Goal: Check status: Check status

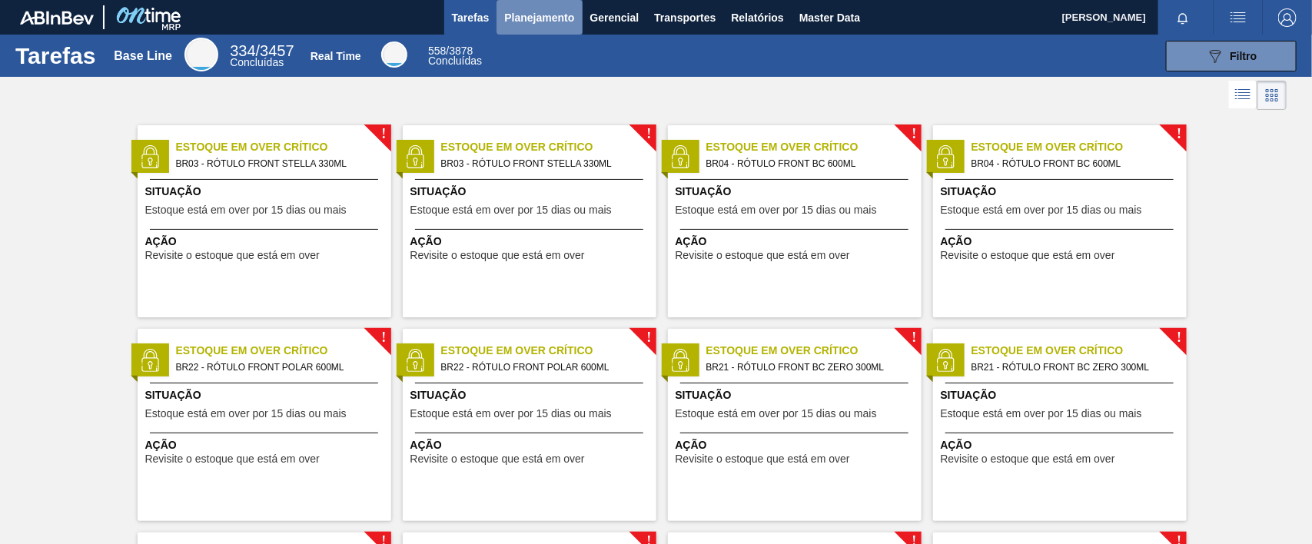
click at [541, 13] on span "Planejamento" at bounding box center [539, 17] width 70 height 18
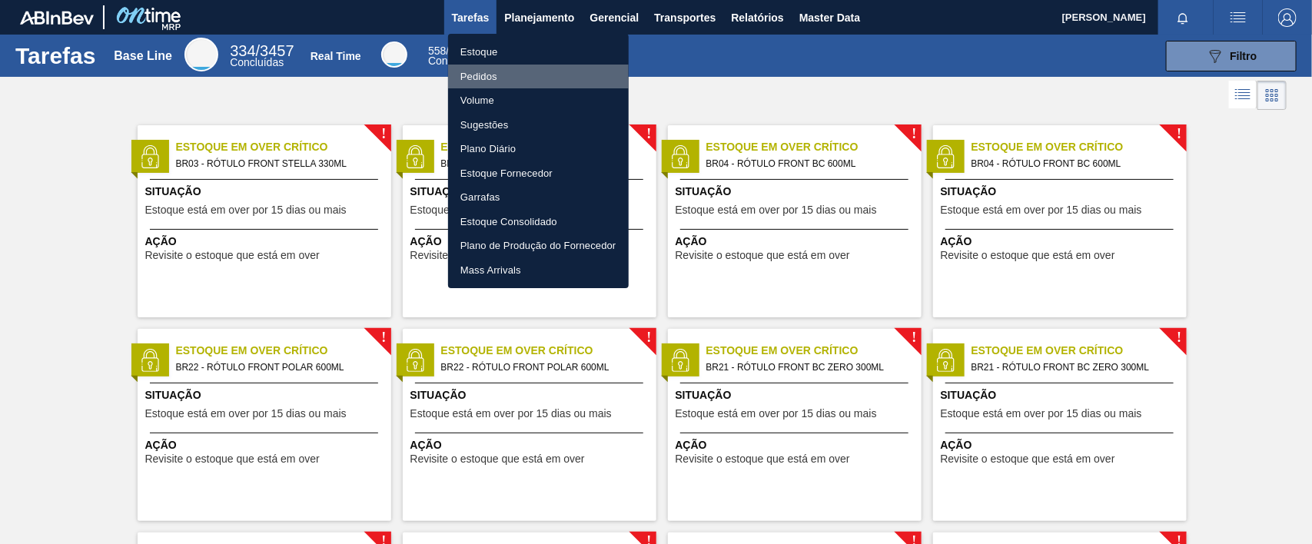
click at [482, 78] on li "Pedidos" at bounding box center [538, 77] width 181 height 25
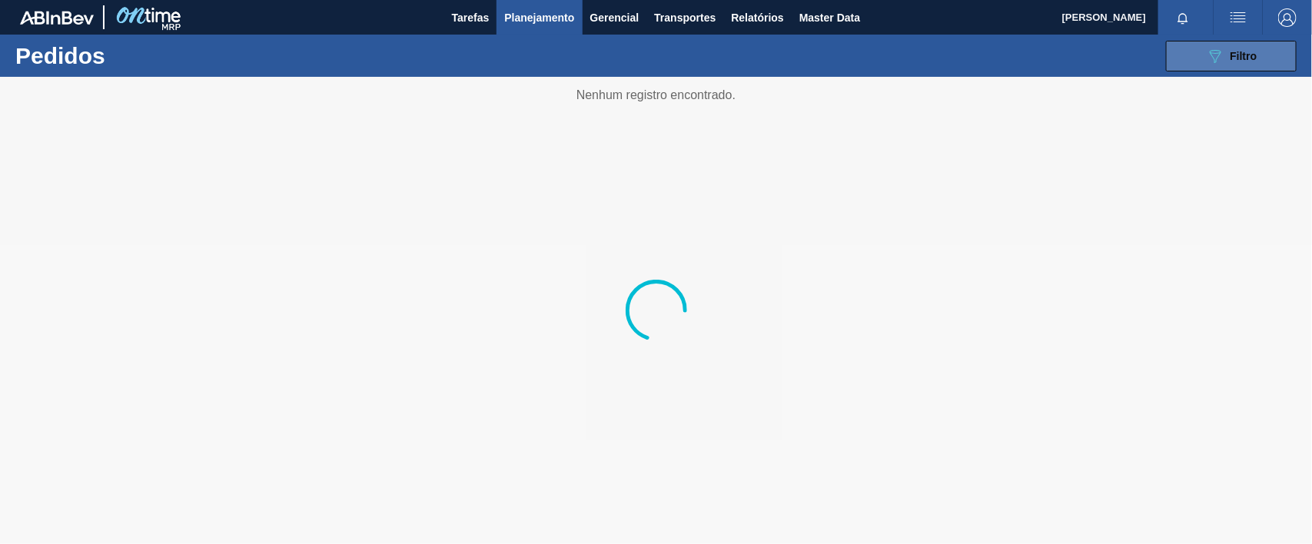
click at [1209, 50] on icon "089F7B8B-B2A5-4AFE-B5C0-19BA573D28AC" at bounding box center [1215, 56] width 18 height 18
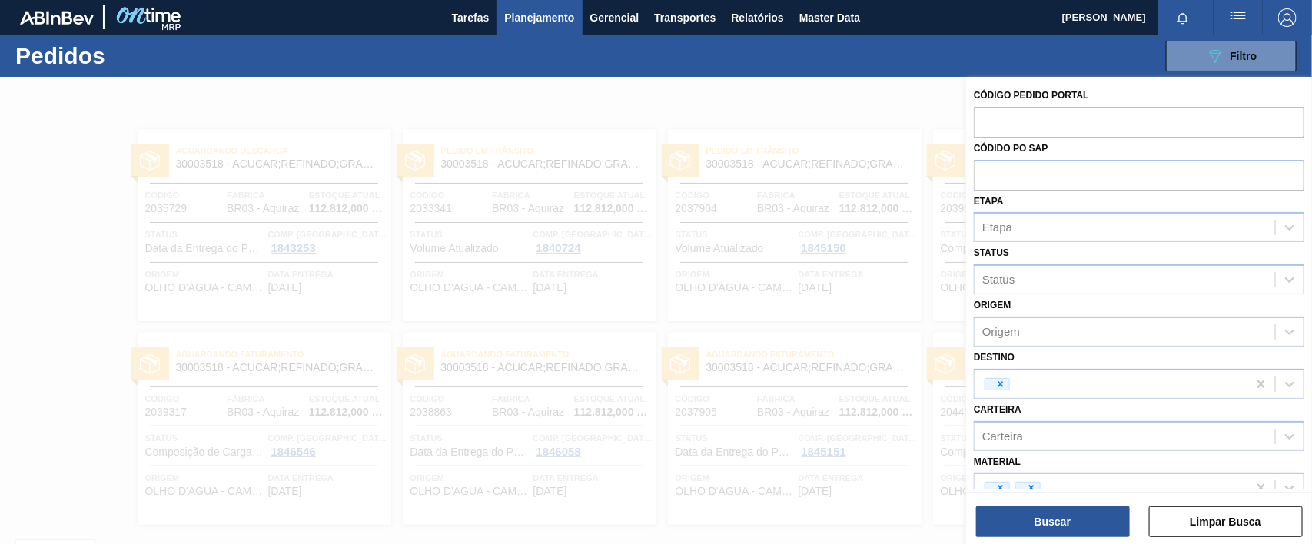
scroll to position [158, 0]
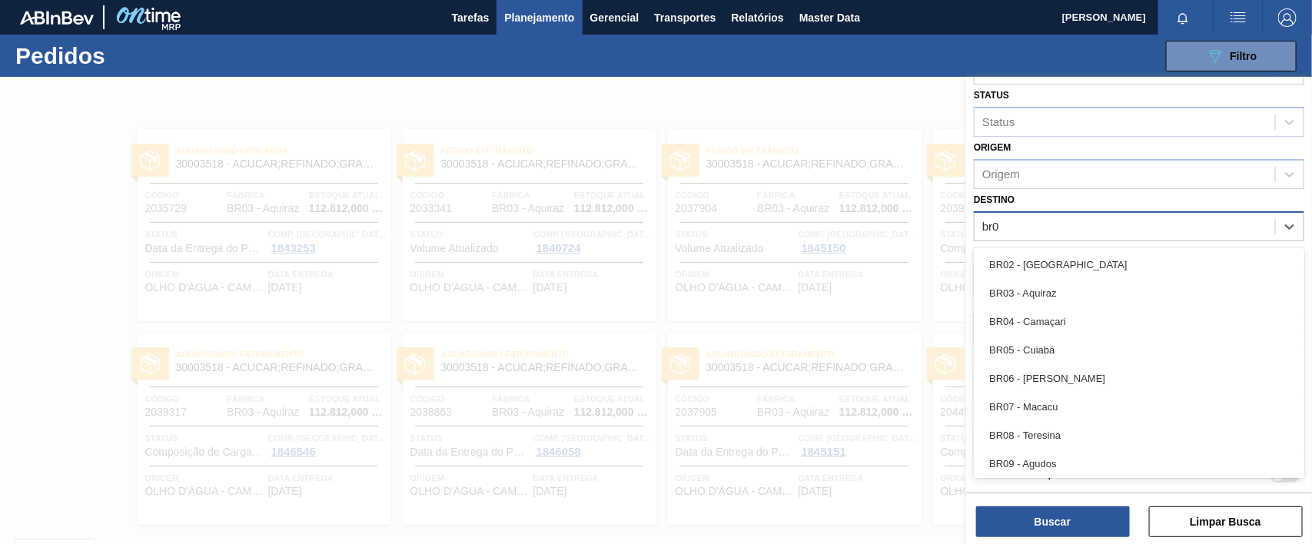
type input "br03"
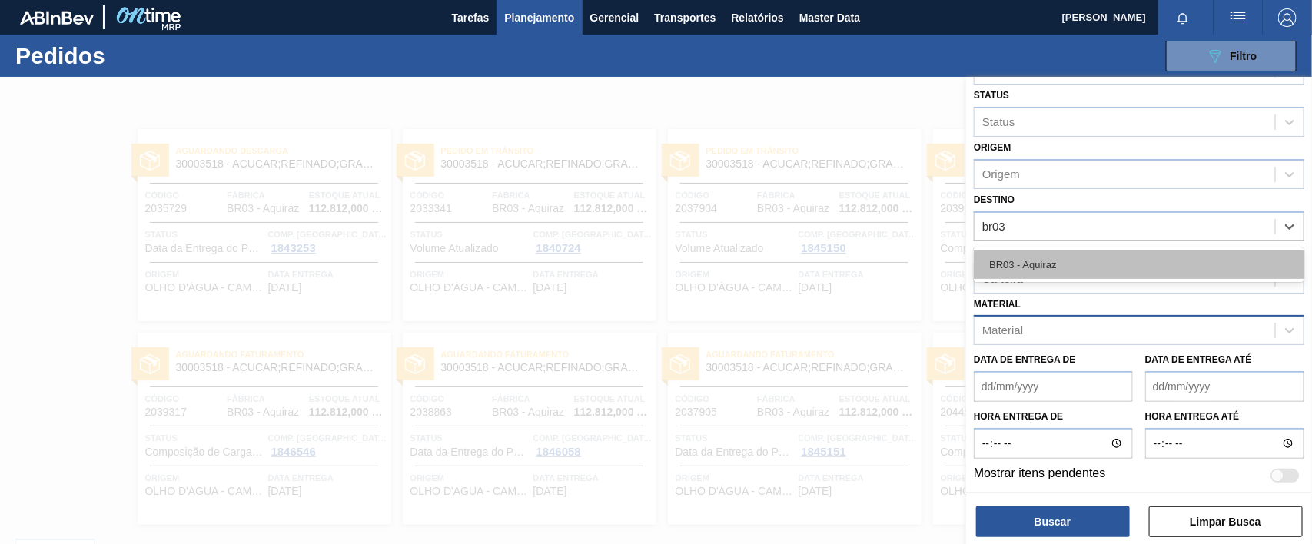
click at [1029, 258] on div "BR03 - Aquiraz" at bounding box center [1139, 265] width 331 height 28
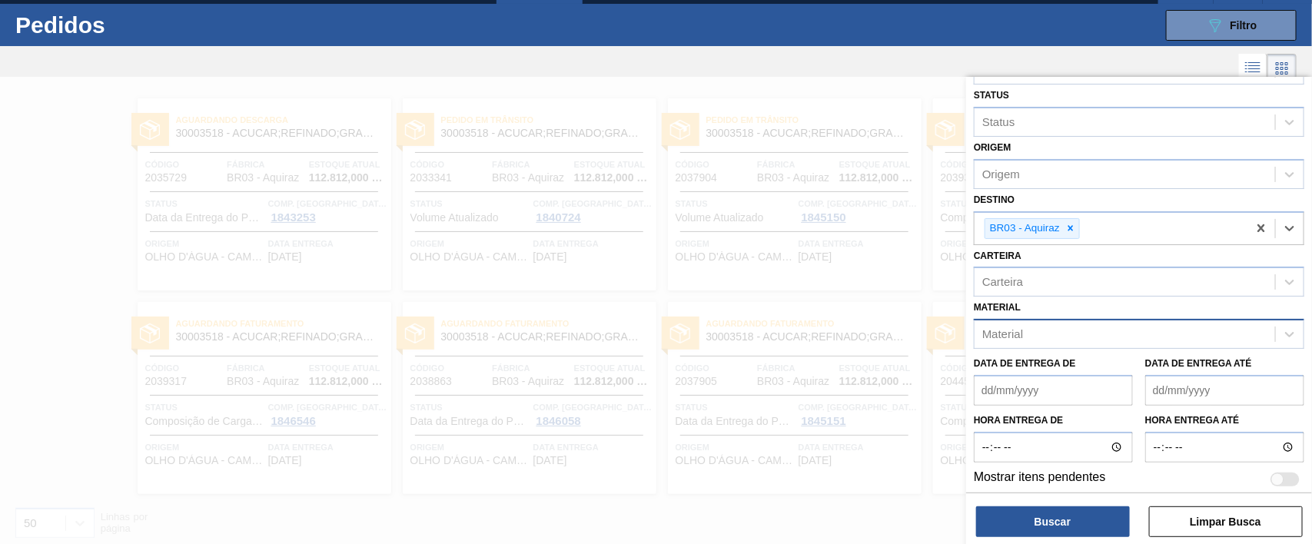
click at [1048, 332] on div "Material" at bounding box center [1125, 335] width 301 height 22
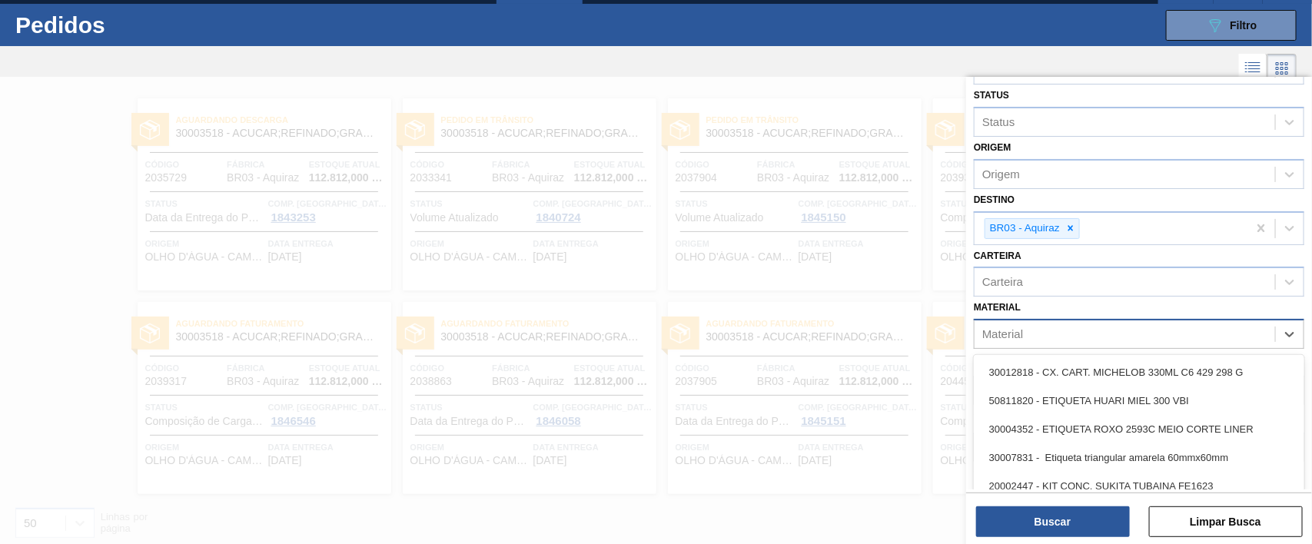
scroll to position [37, 0]
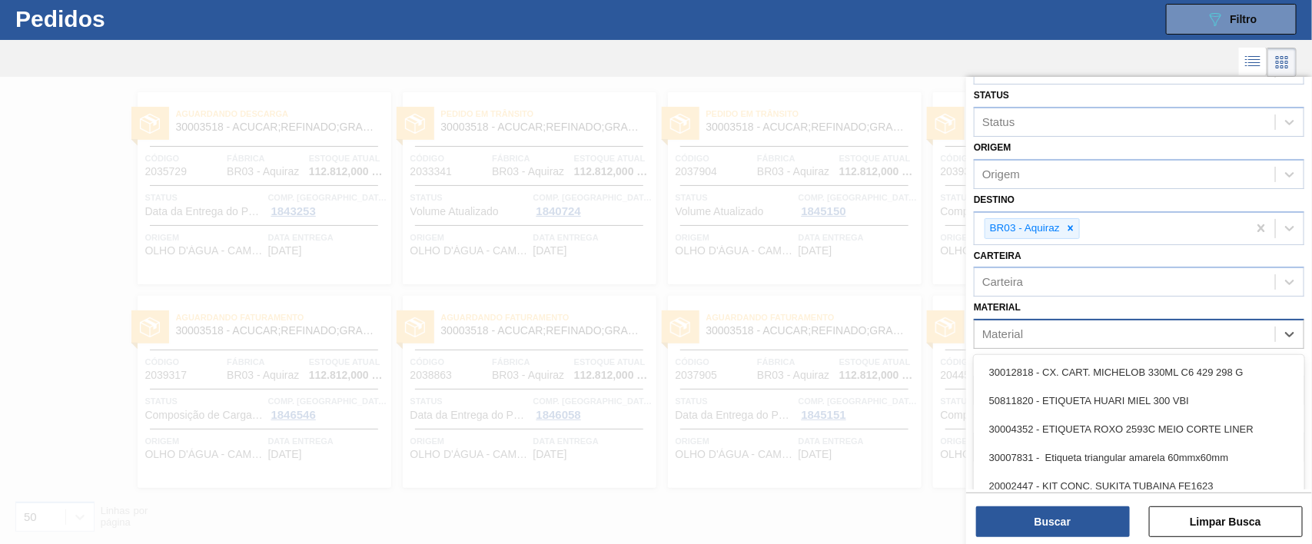
paste input "30034310"
type input "30034310"
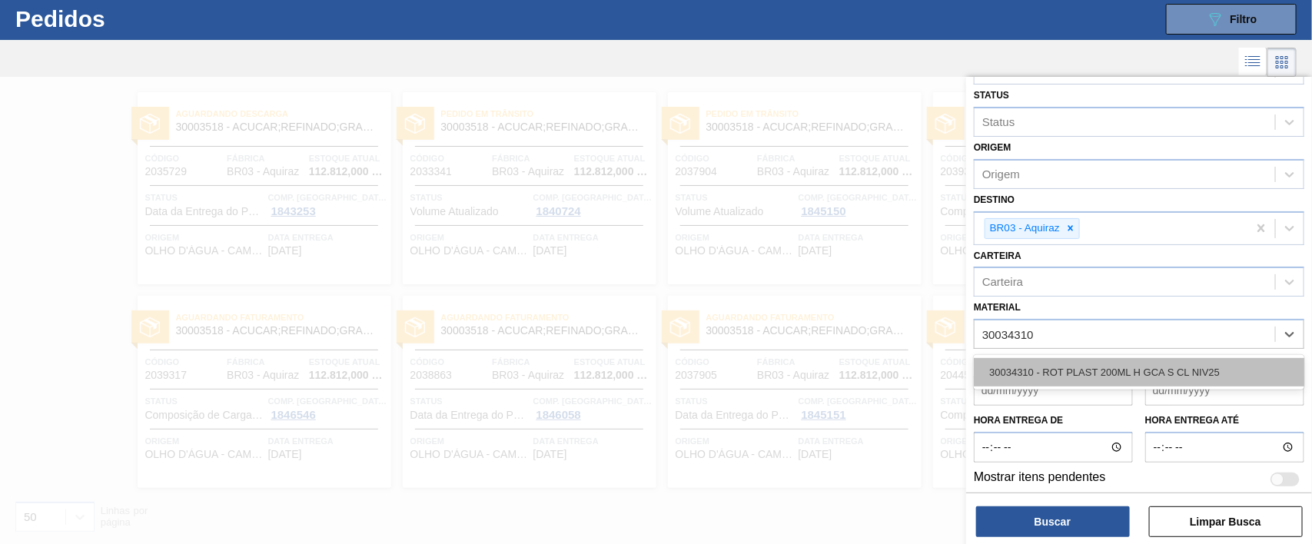
click at [1051, 363] on div "30034310 - ROT PLAST 200ML H GCA S CL NIV25" at bounding box center [1139, 372] width 331 height 28
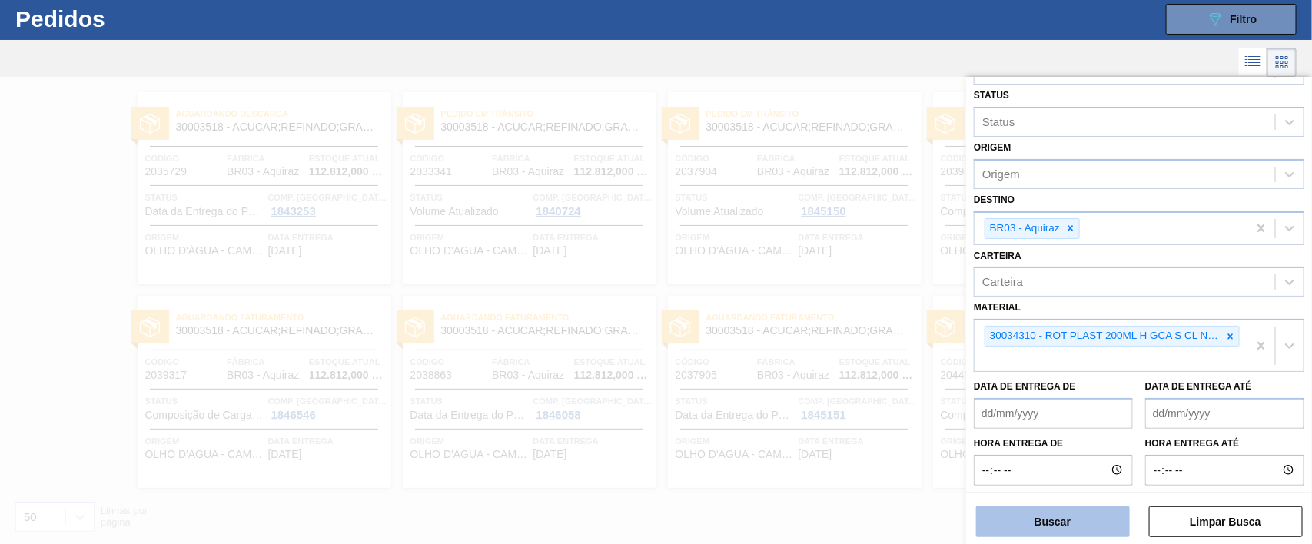
click at [1067, 523] on button "Buscar" at bounding box center [1053, 522] width 154 height 31
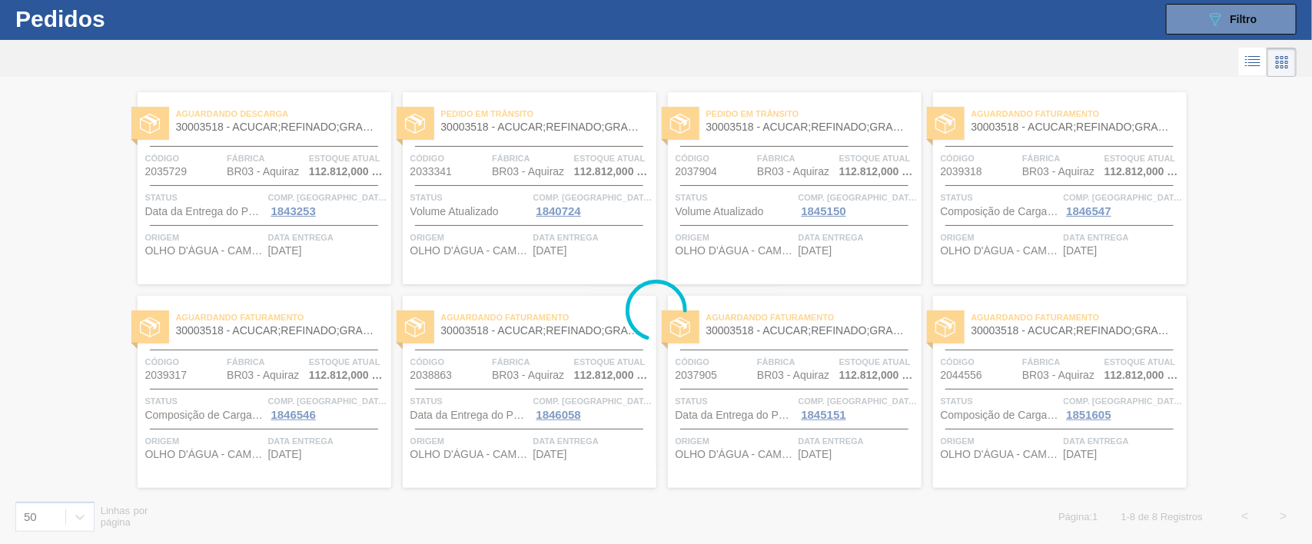
scroll to position [0, 0]
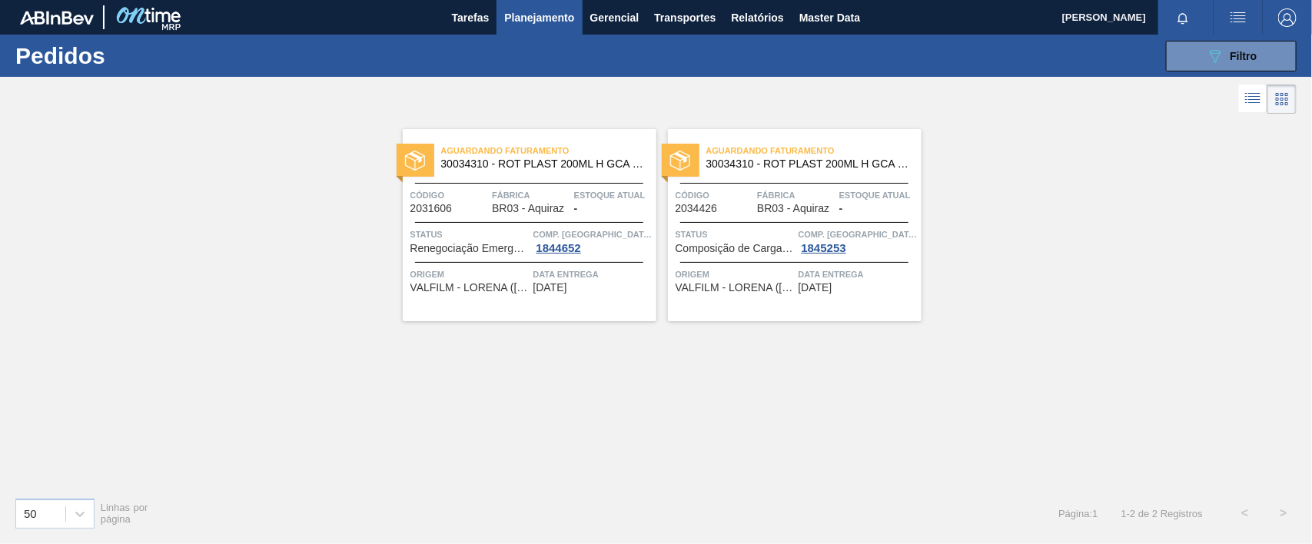
click at [484, 200] on span "Código" at bounding box center [450, 195] width 78 height 15
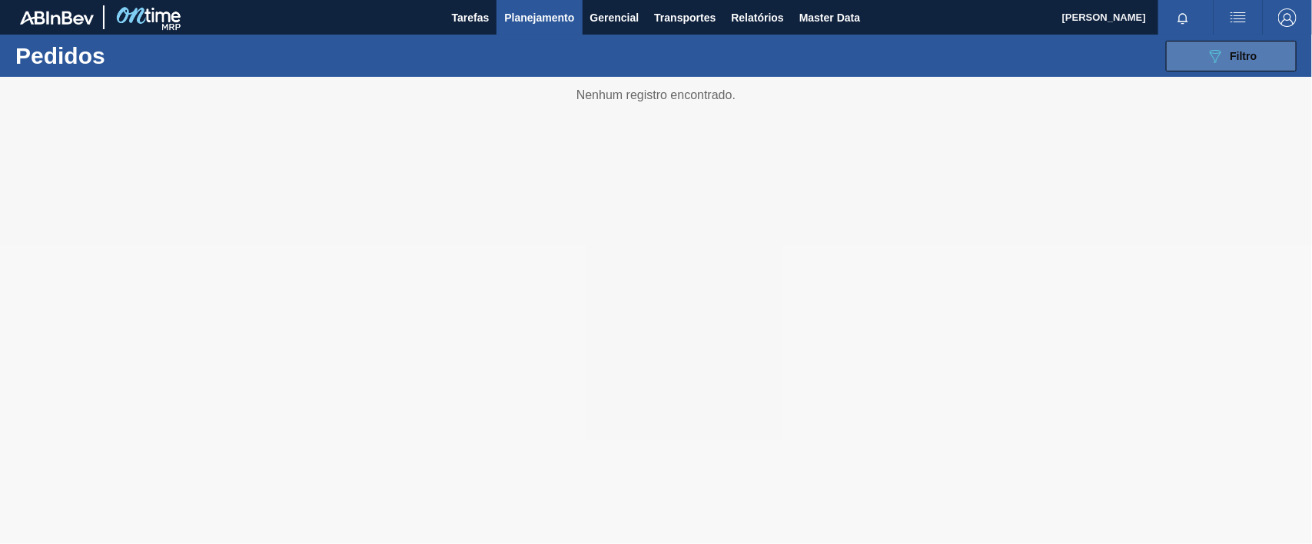
click at [1236, 58] on span "Filtro" at bounding box center [1244, 56] width 27 height 12
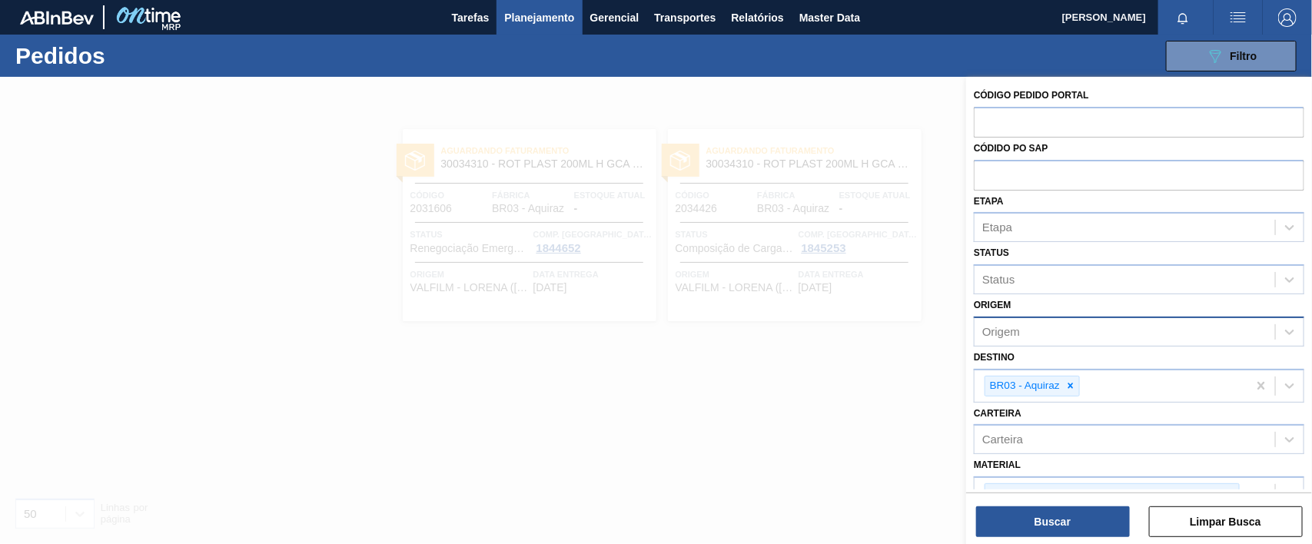
scroll to position [160, 0]
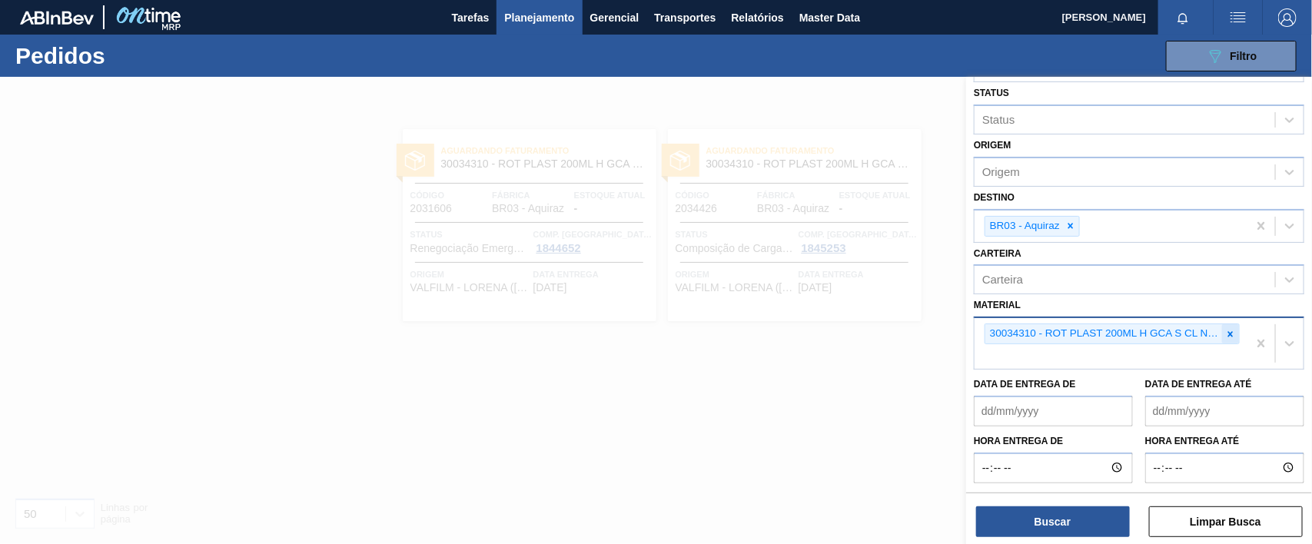
click at [1229, 334] on icon at bounding box center [1231, 333] width 5 height 5
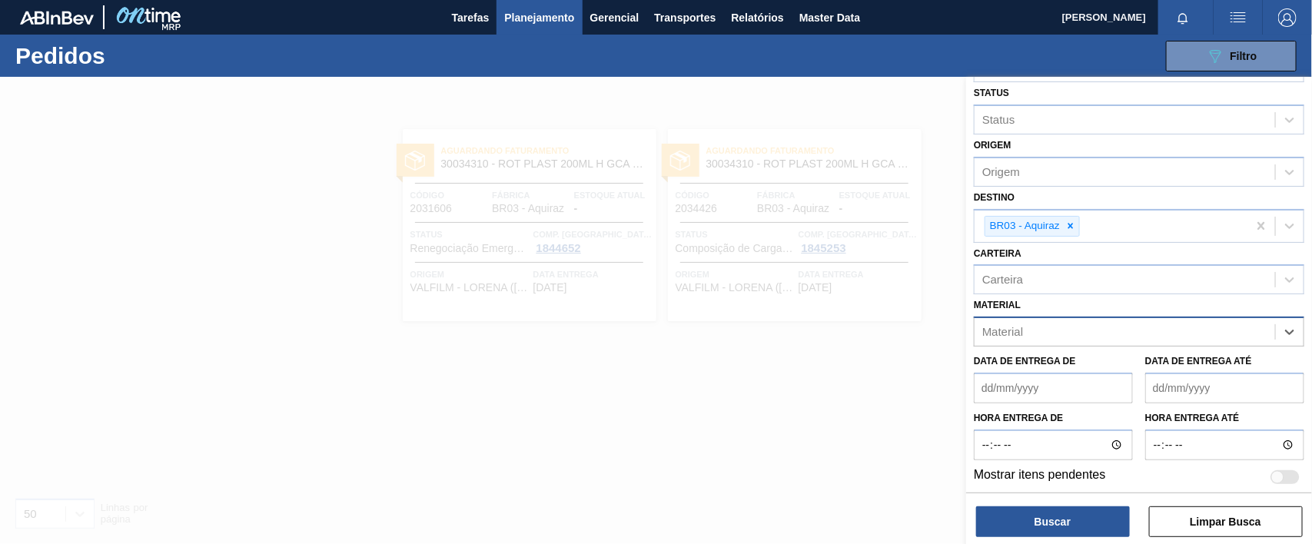
paste input "30030372"
type input "30030372"
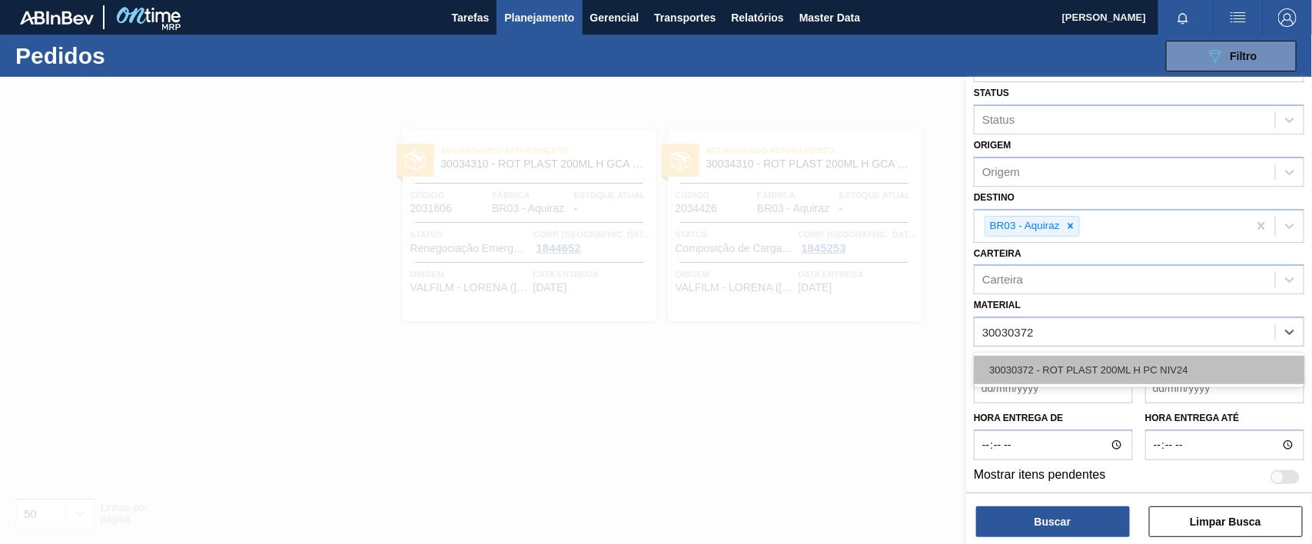
click at [1161, 361] on div "30030372 - ROT PLAST 200ML H PC NIV24" at bounding box center [1139, 370] width 331 height 28
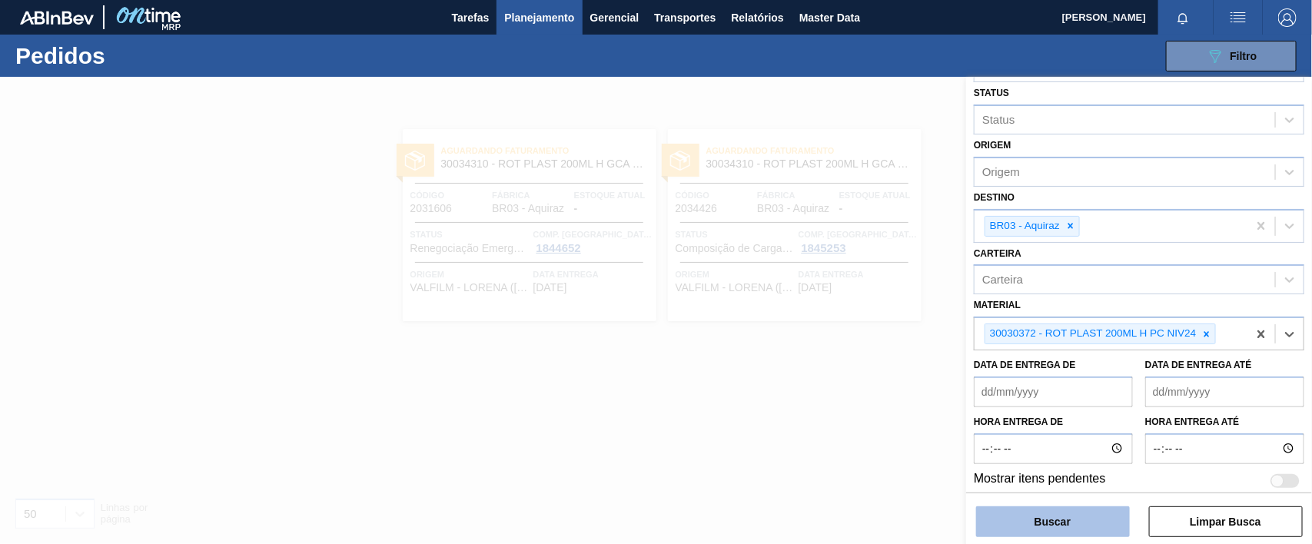
click at [1073, 519] on button "Buscar" at bounding box center [1053, 522] width 154 height 31
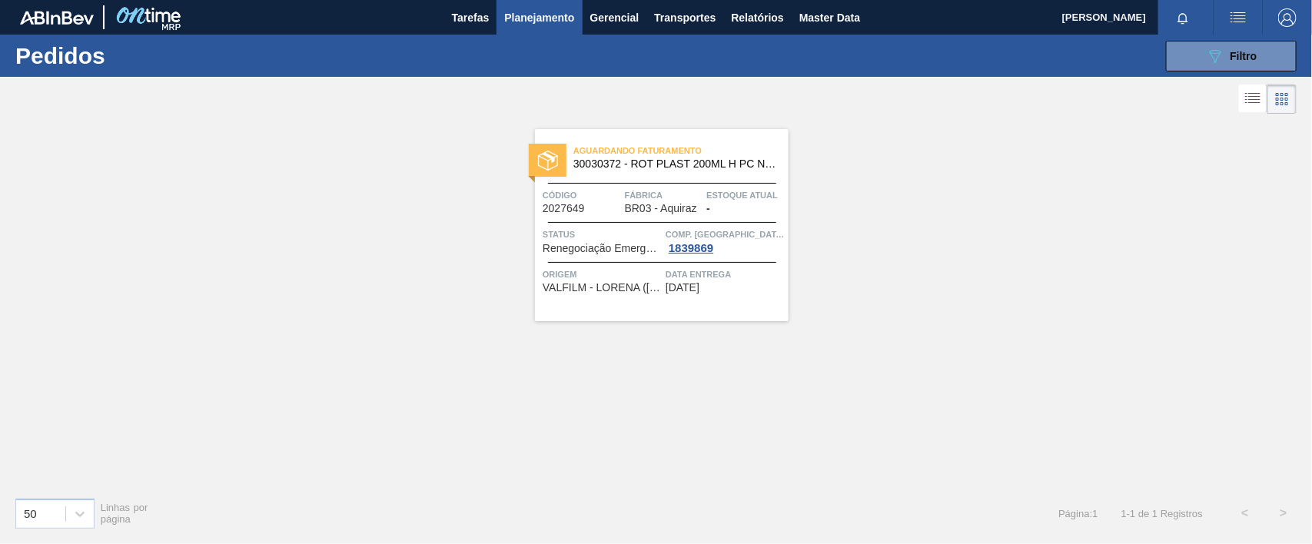
click at [583, 218] on div "Aguardando Faturamento 30030372 - ROT PLAST 200ML H PC NIV24 Código 2027649 Fáb…" at bounding box center [662, 225] width 254 height 192
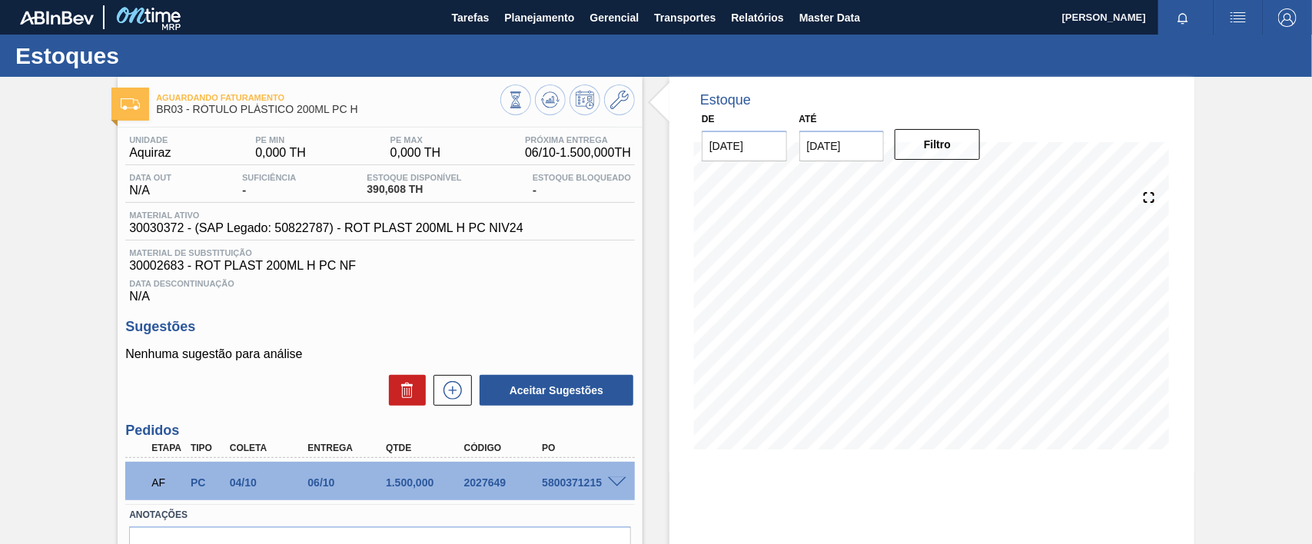
scroll to position [79, 0]
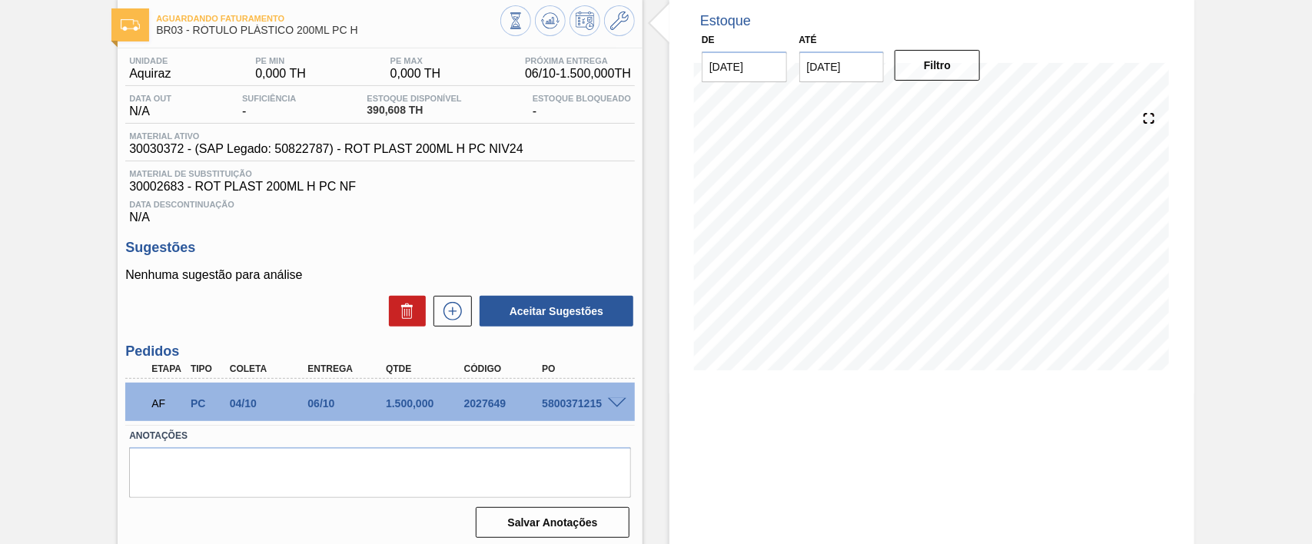
click at [604, 401] on div at bounding box center [619, 403] width 31 height 12
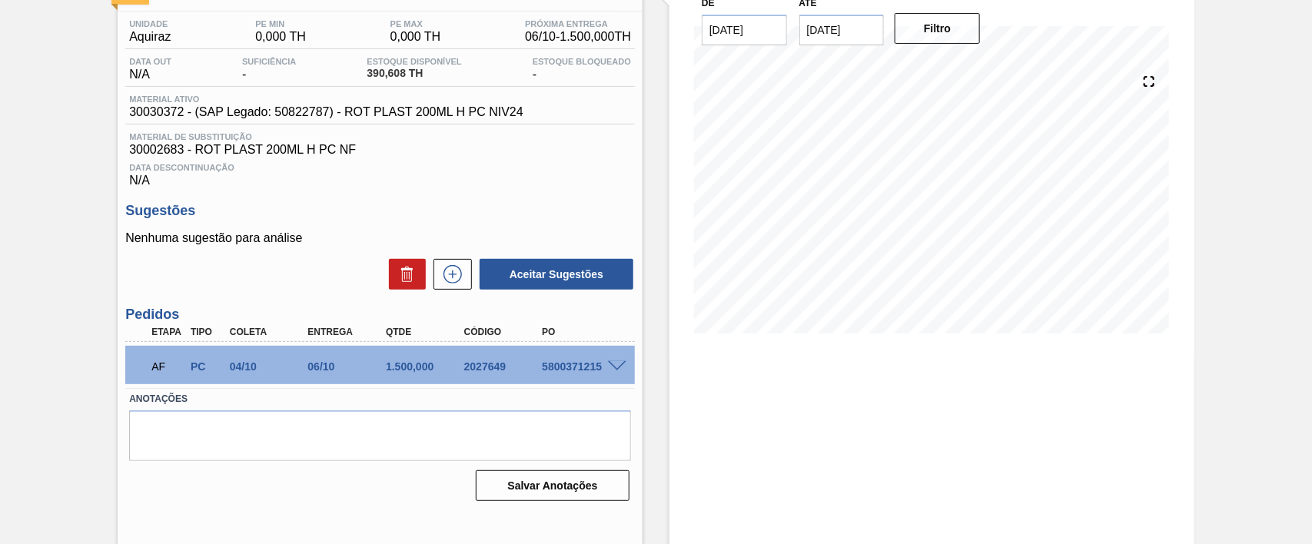
click at [164, 362] on div "AF" at bounding box center [168, 367] width 40 height 34
click at [609, 371] on span at bounding box center [617, 367] width 18 height 12
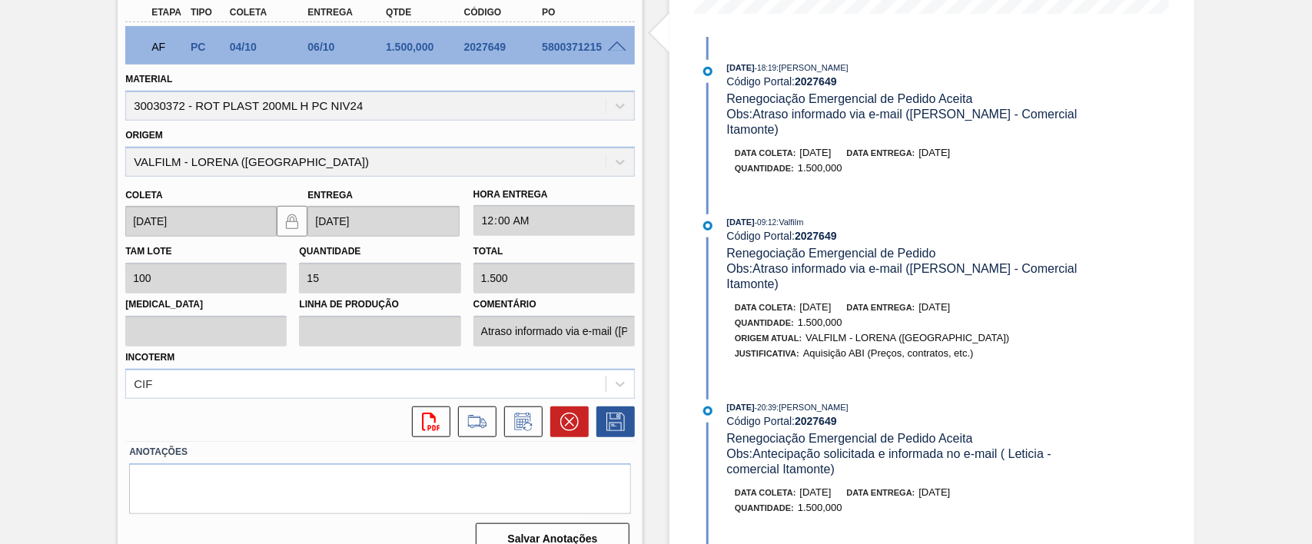
scroll to position [196, 0]
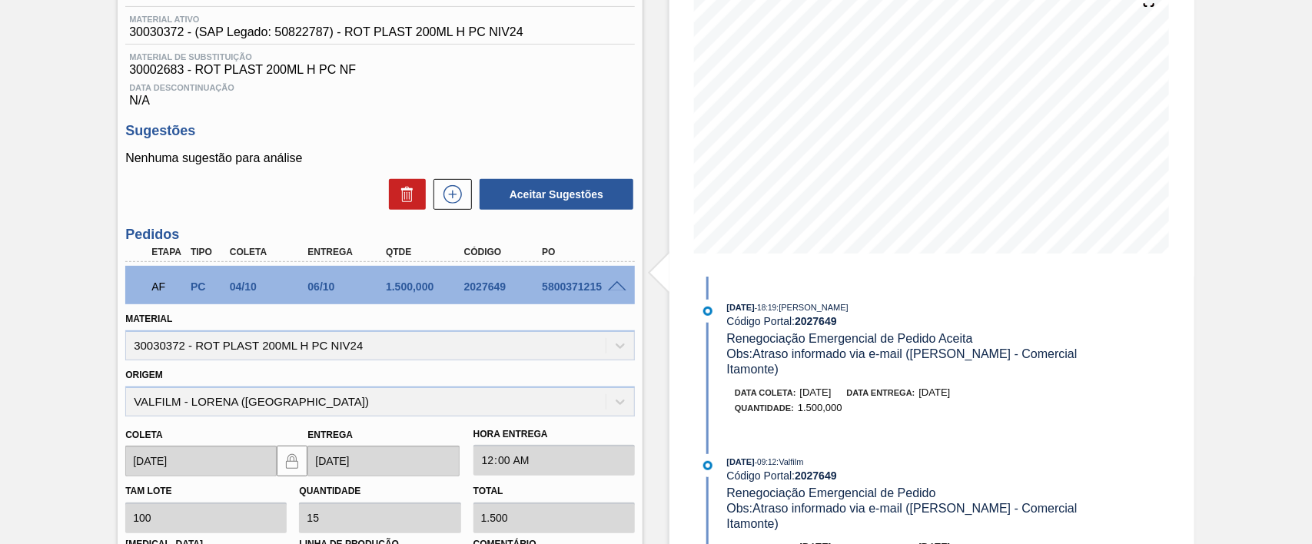
click at [571, 290] on div "5800371215" at bounding box center [581, 287] width 87 height 12
copy div "5800371215"
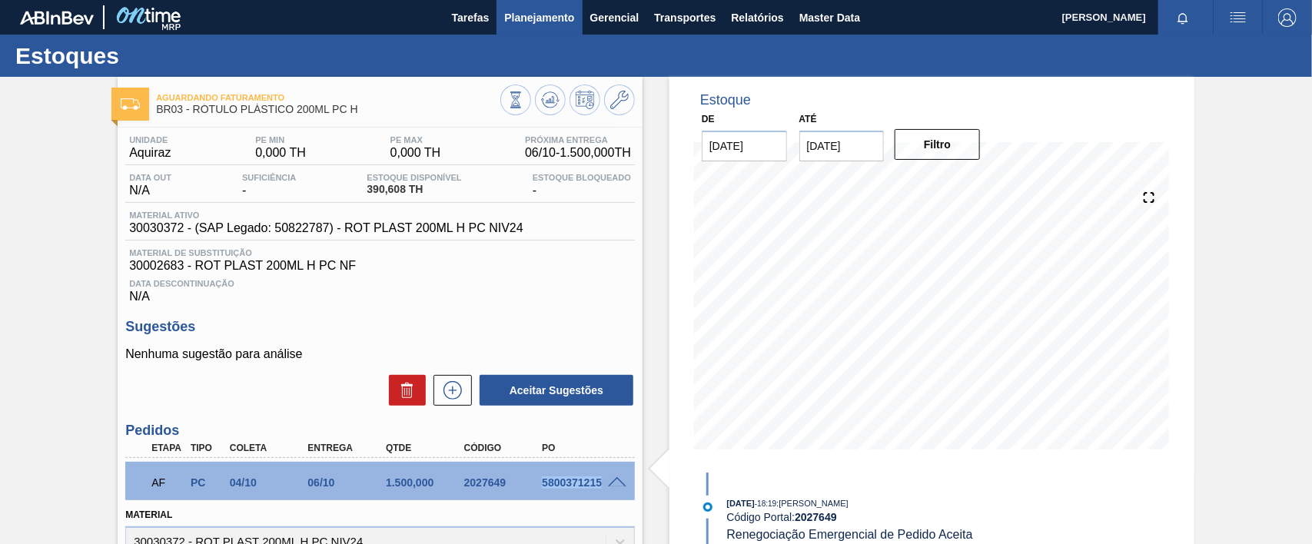
click at [511, 14] on span "Planejamento" at bounding box center [539, 17] width 70 height 18
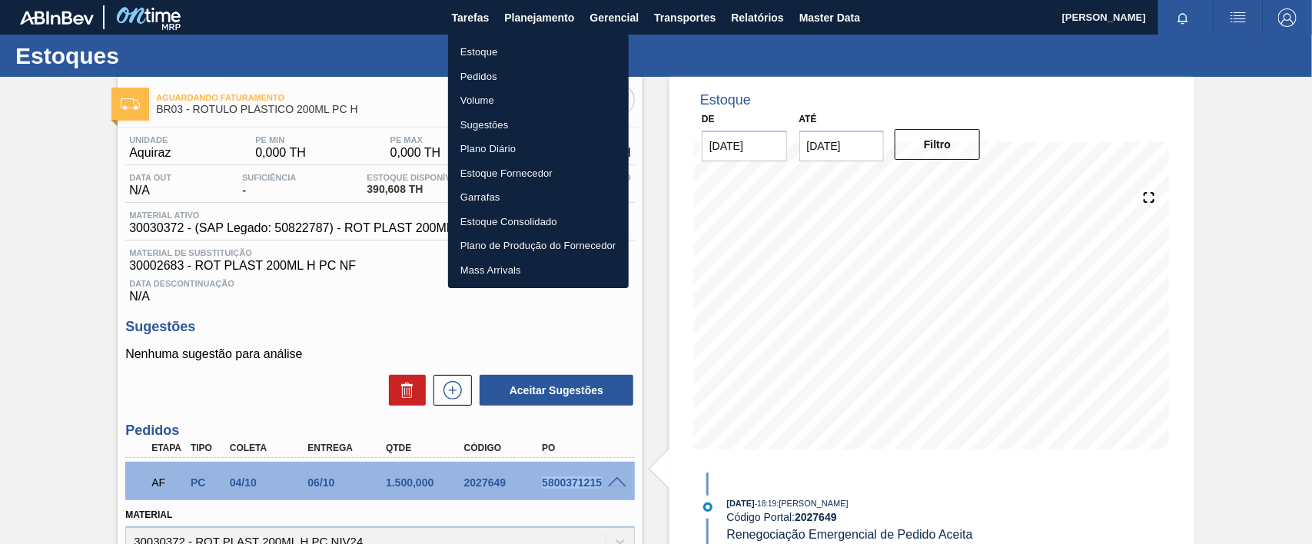
click at [471, 75] on li "Pedidos" at bounding box center [538, 77] width 181 height 25
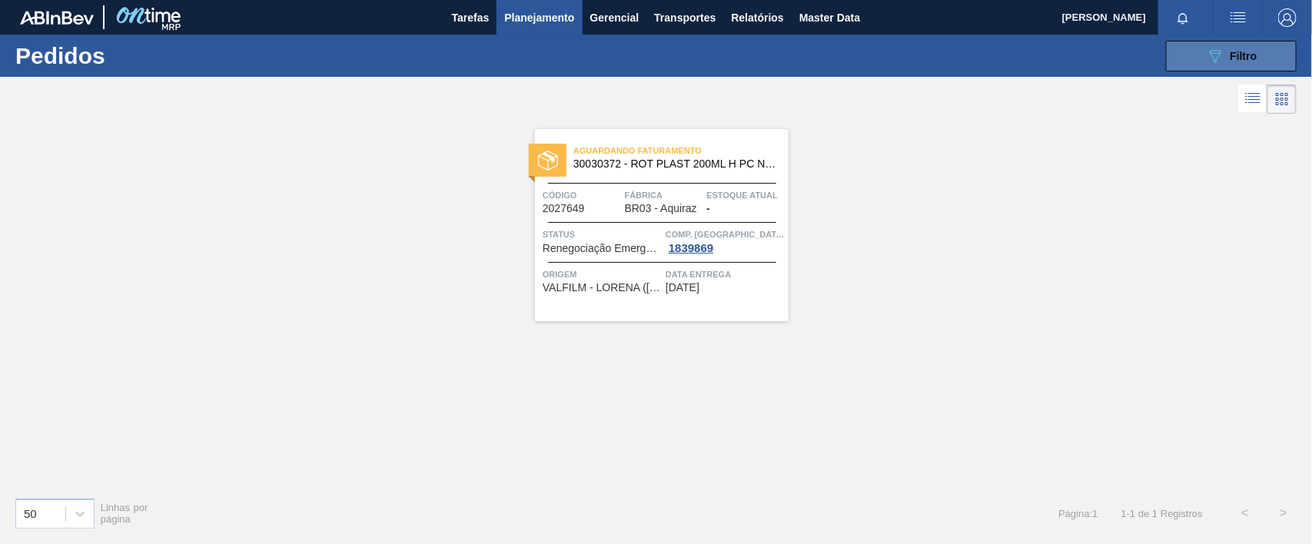
click at [1196, 48] on button "089F7B8B-B2A5-4AFE-B5C0-19BA573D28AC Filtro" at bounding box center [1231, 56] width 131 height 31
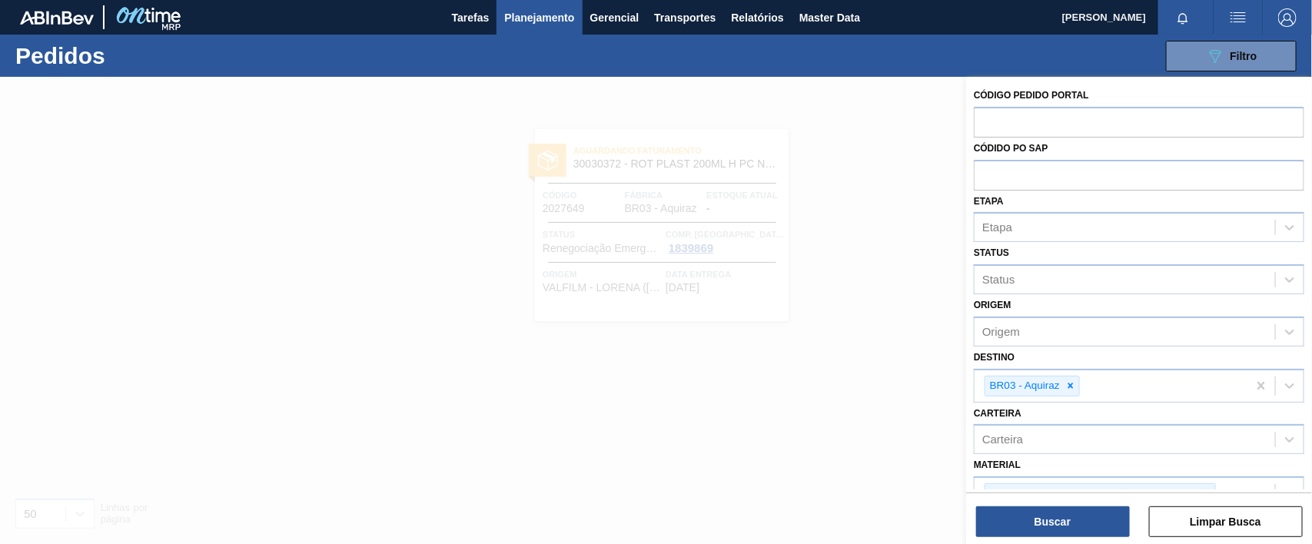
scroll to position [166, 0]
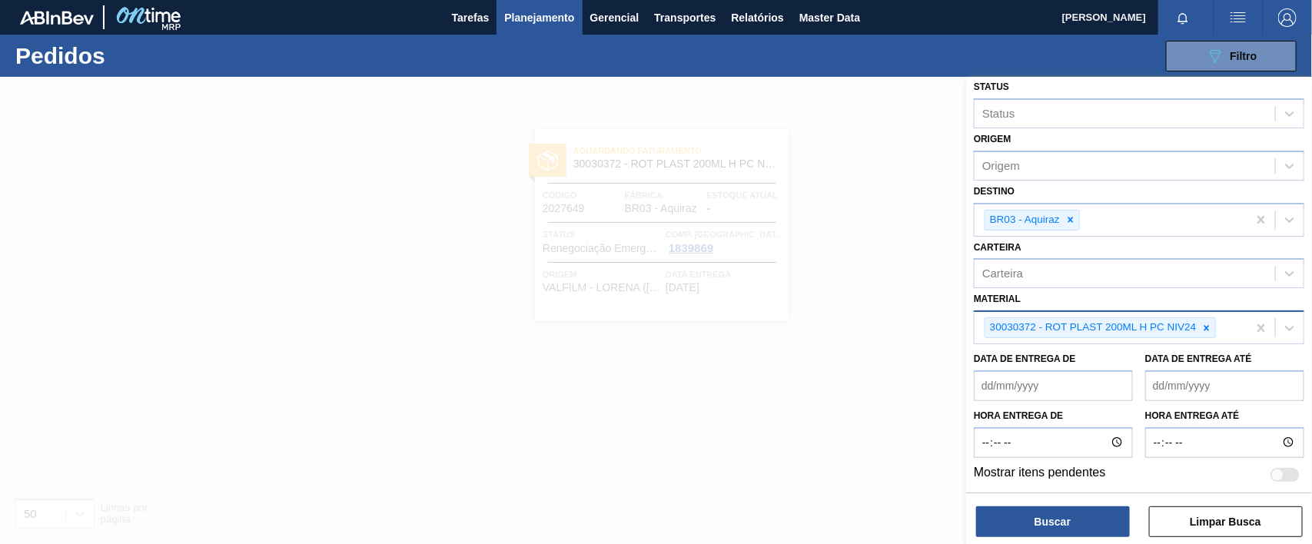
click at [1211, 333] on div at bounding box center [1207, 327] width 17 height 19
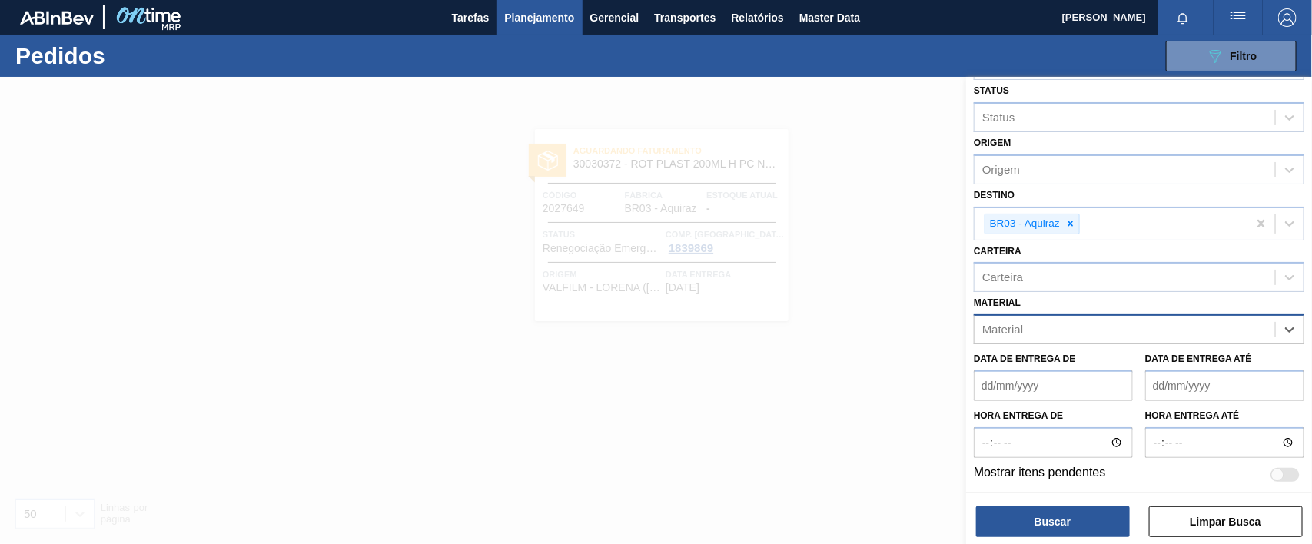
paste input "30034310"
type input "30034310"
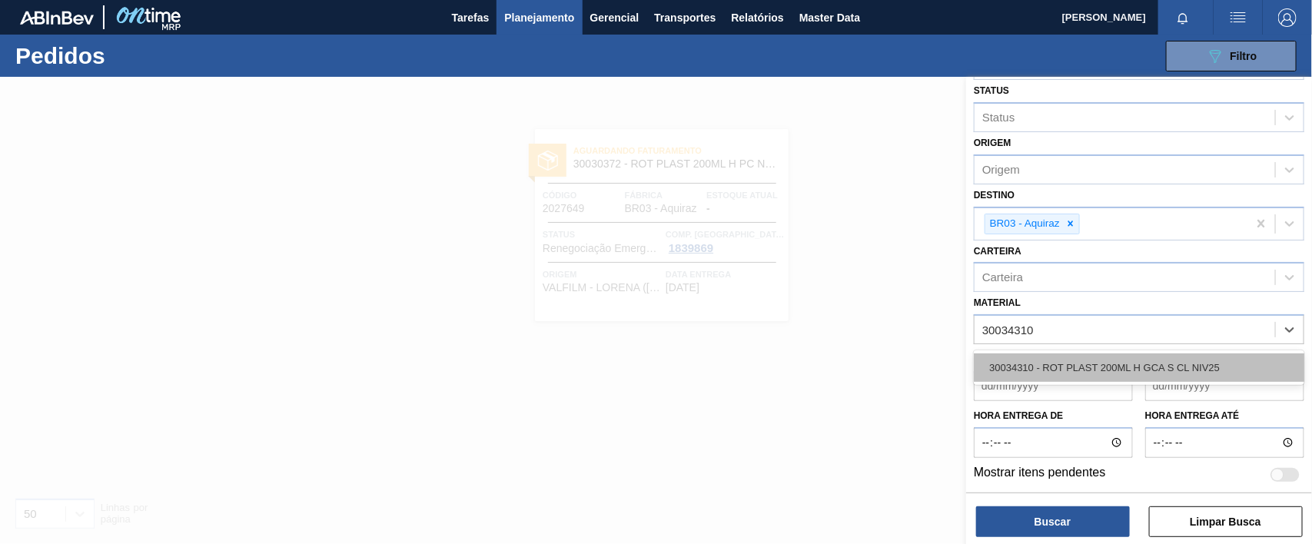
click at [1174, 358] on div "30034310 - ROT PLAST 200ML H GCA S CL NIV25" at bounding box center [1139, 368] width 331 height 28
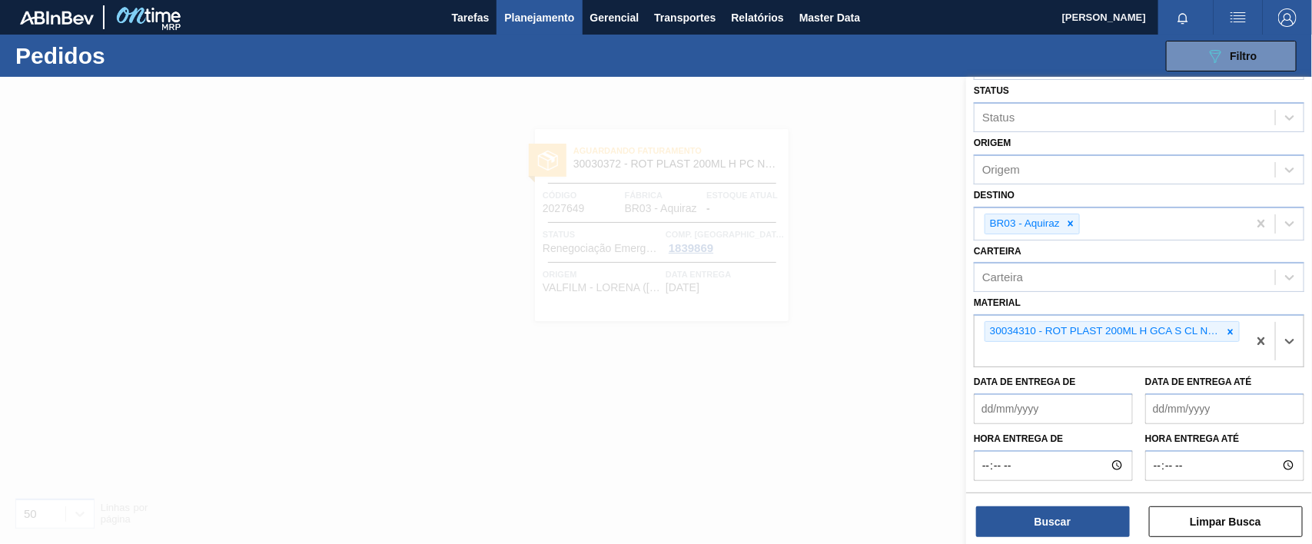
scroll to position [166, 0]
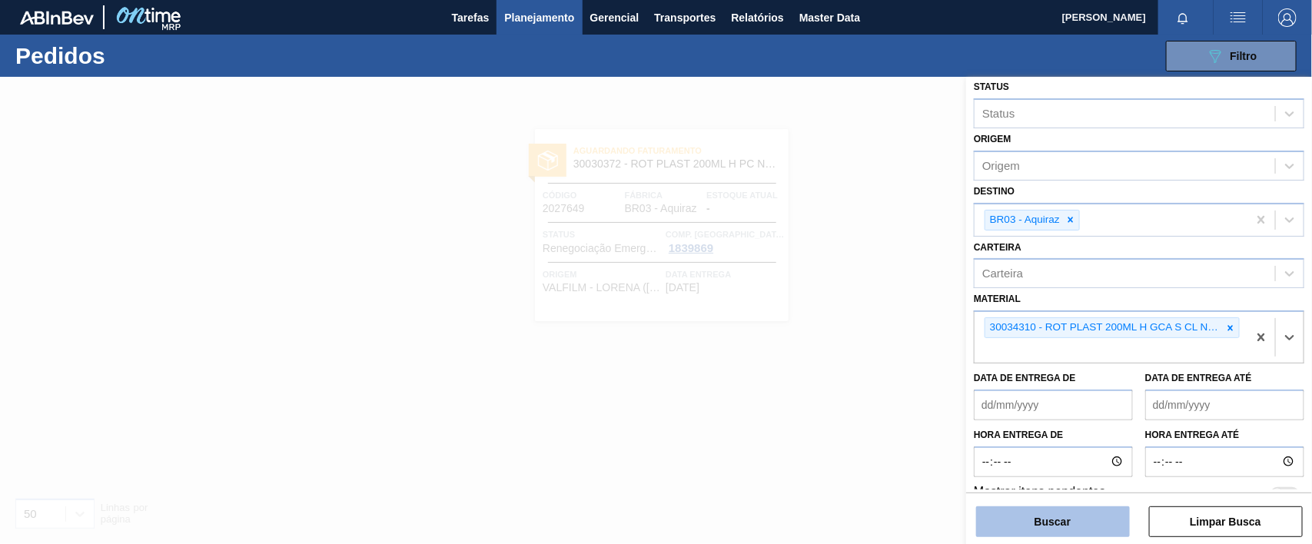
click at [1071, 521] on button "Buscar" at bounding box center [1053, 522] width 154 height 31
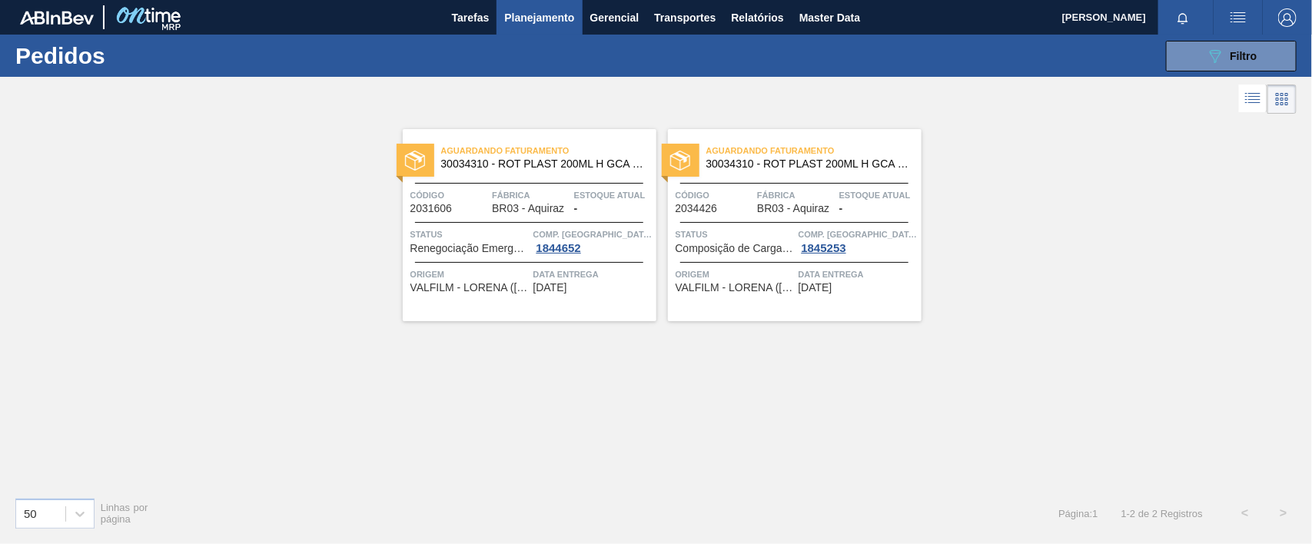
click at [461, 258] on div "Aguardando Faturamento 30034310 - ROT PLAST 200ML H GCA S CL NIV25 Código 20316…" at bounding box center [530, 225] width 254 height 192
